Goal: Book appointment/travel/reservation

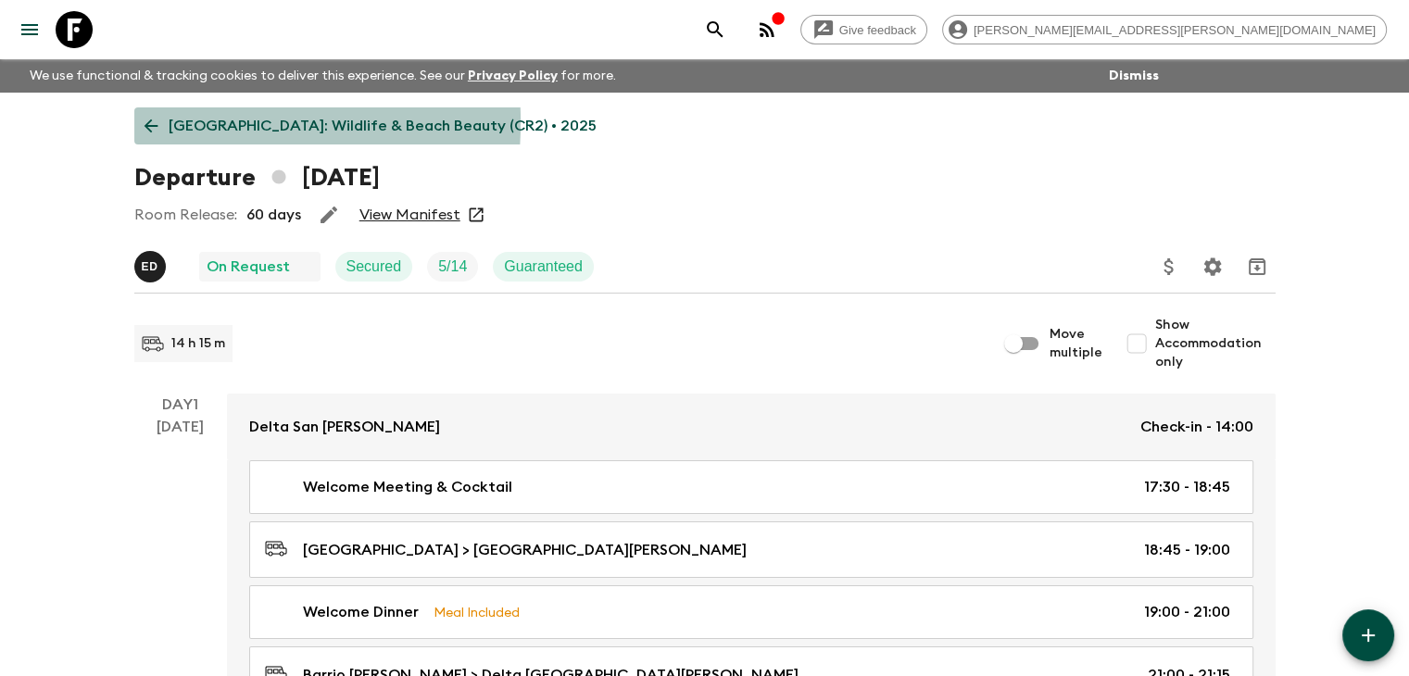
click at [146, 122] on icon at bounding box center [151, 126] width 20 height 20
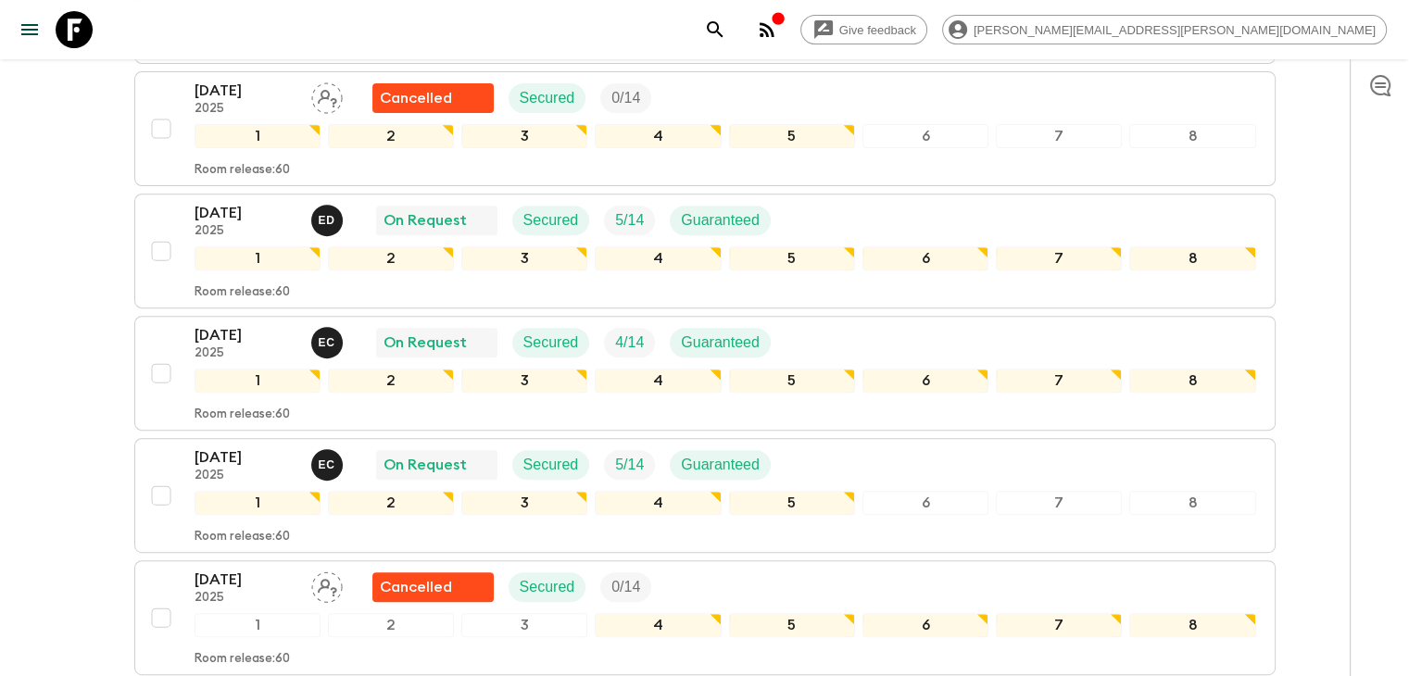
scroll to position [689, 0]
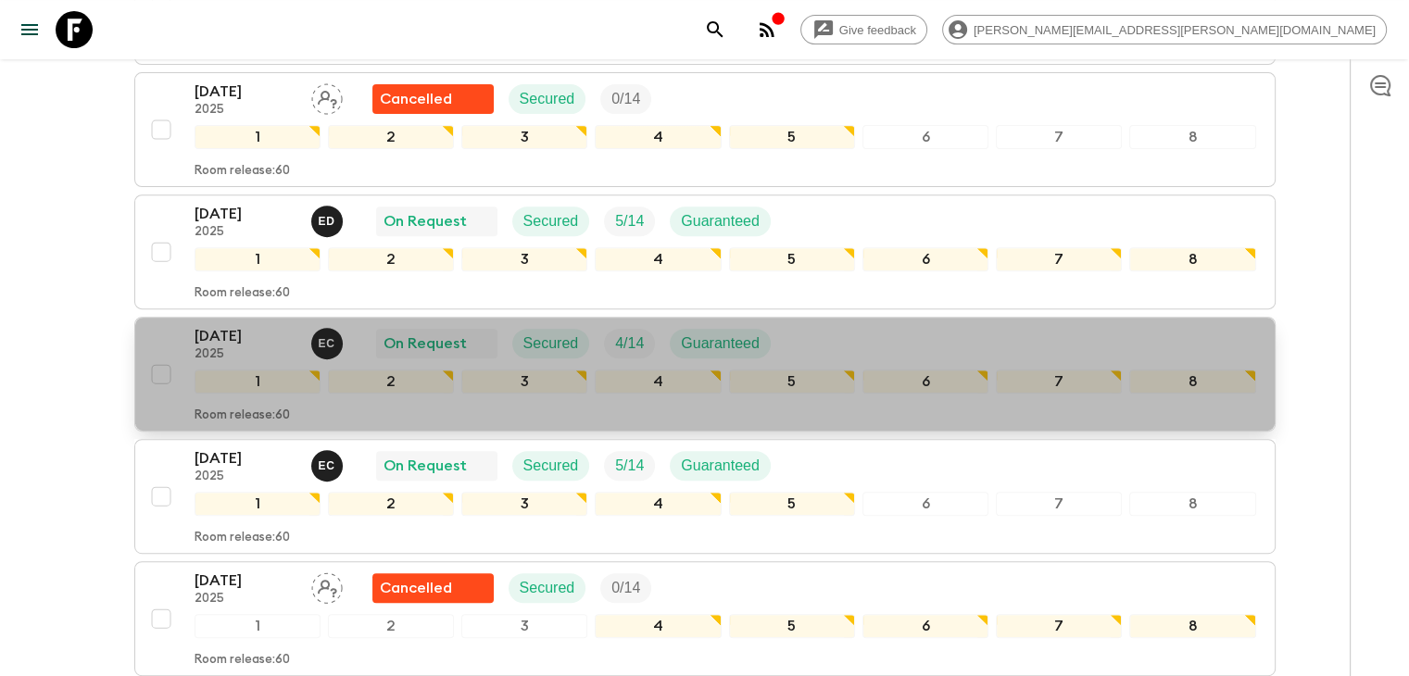
click at [244, 327] on p "[DATE]" at bounding box center [246, 336] width 102 height 22
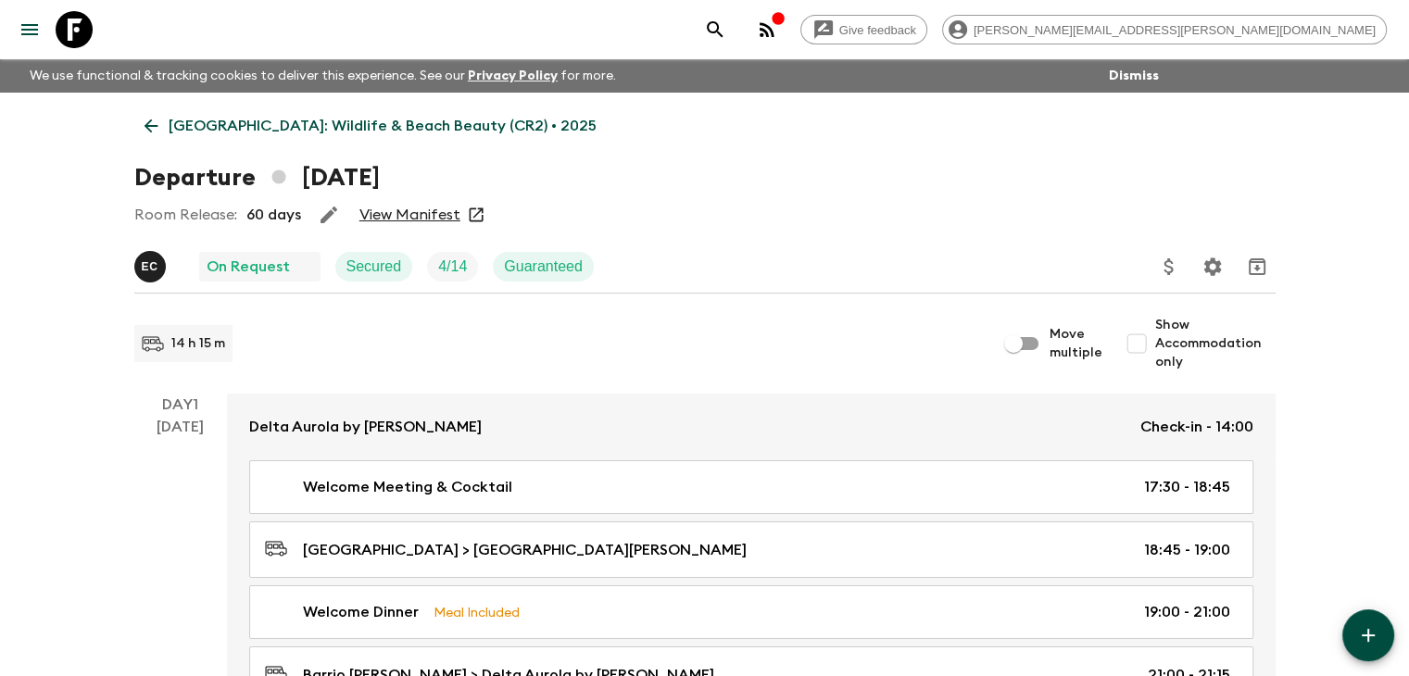
click at [146, 127] on icon at bounding box center [151, 127] width 14 height 14
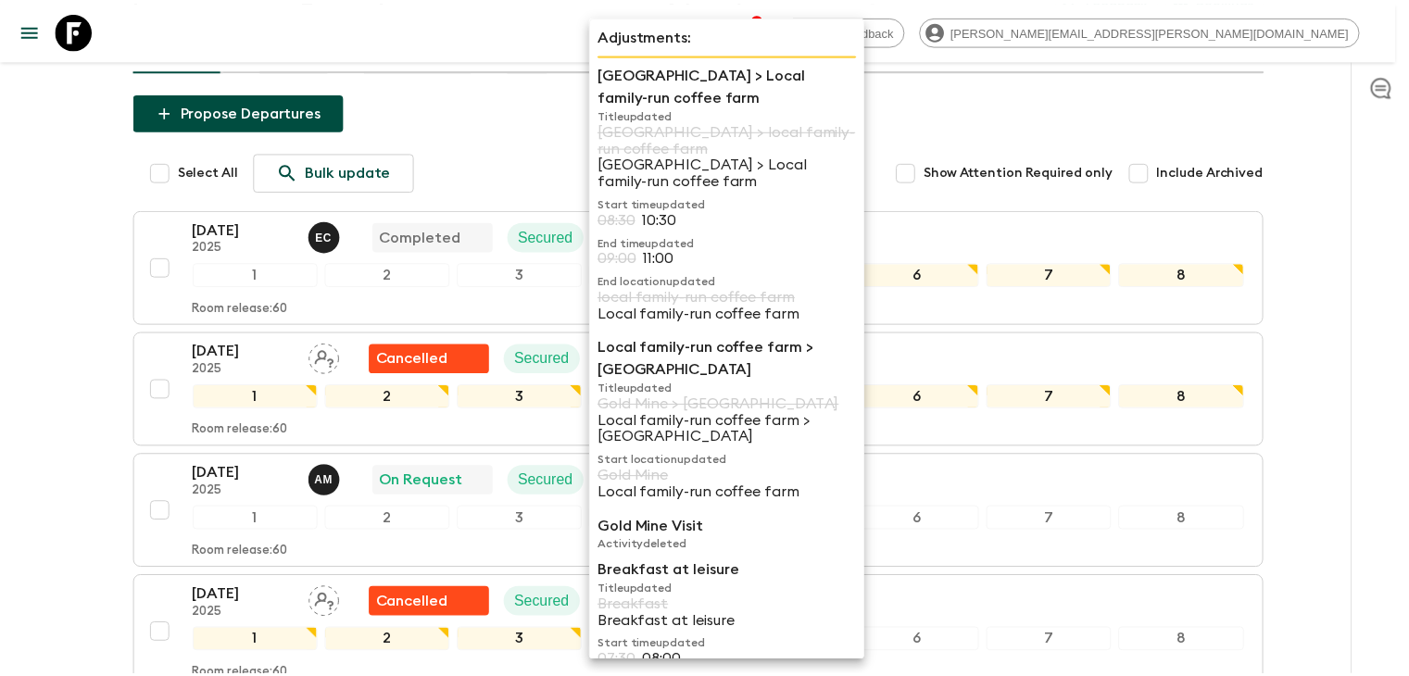
scroll to position [93, 0]
